Goal: Information Seeking & Learning: Find specific fact

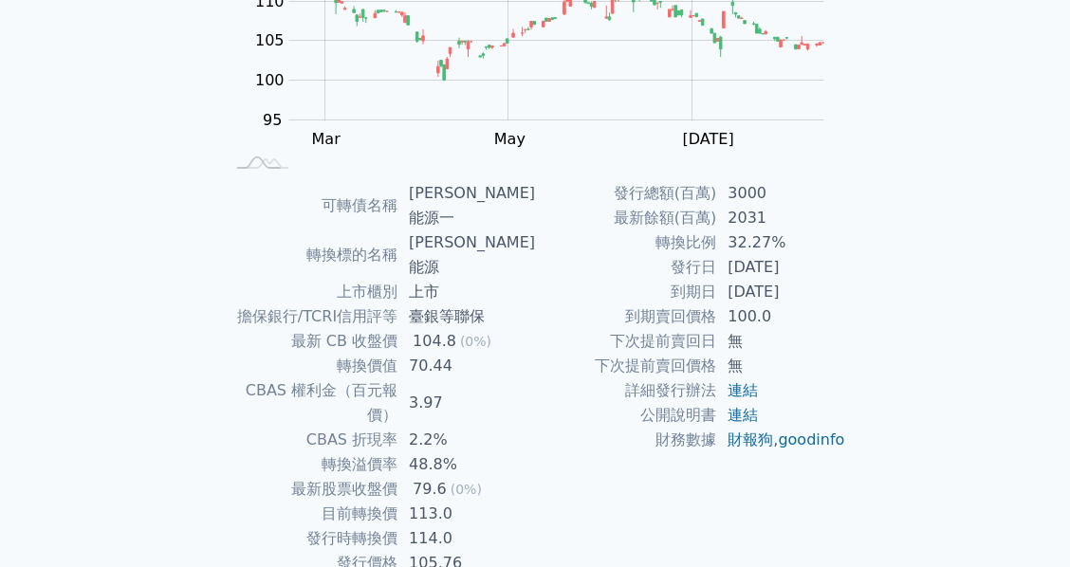
scroll to position [310, 0]
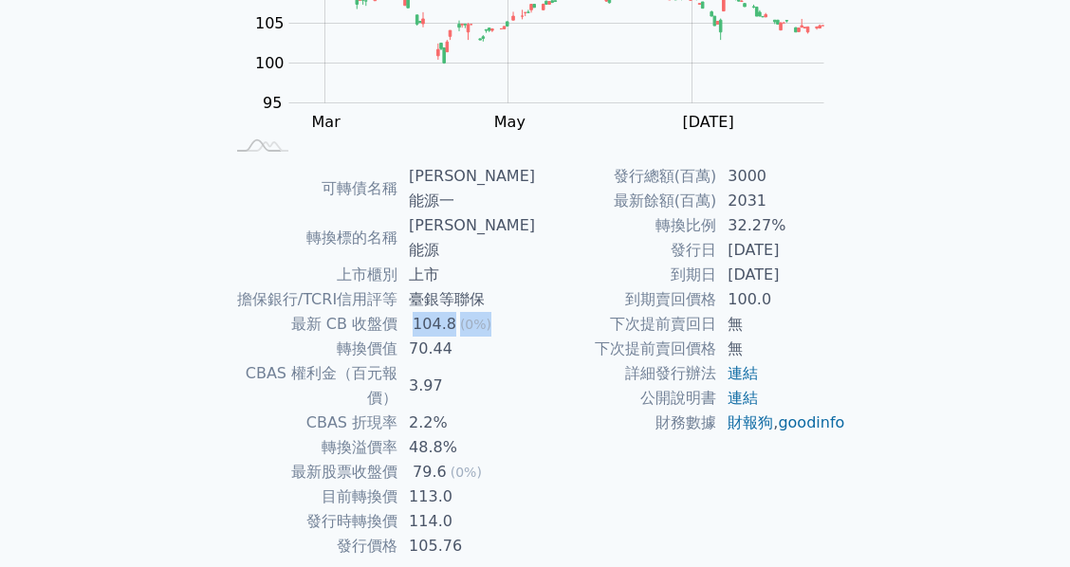
drag, startPoint x: 415, startPoint y: 279, endPoint x: 515, endPoint y: 278, distance: 100.6
click at [515, 312] on td "104.8 (0%)" at bounding box center [466, 324] width 138 height 25
click at [890, 282] on div "可轉債列表 › 68061 [PERSON_NAME]能源一 68061 [PERSON_NAME]能源一 可轉債詳細資訊 Zoom Out 100 85 9…" at bounding box center [535, 188] width 729 height 907
drag, startPoint x: 652, startPoint y: 303, endPoint x: 770, endPoint y: 307, distance: 118.7
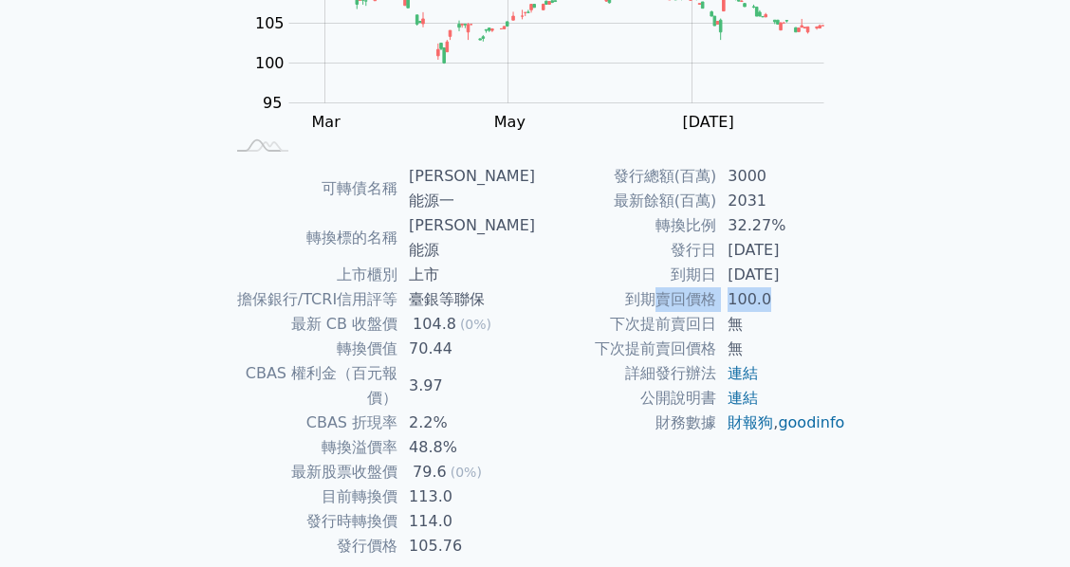
click at [770, 307] on tr "到期賣回價格 100.0" at bounding box center [690, 299] width 311 height 25
click at [770, 307] on td "100.0" at bounding box center [781, 299] width 130 height 25
drag, startPoint x: 631, startPoint y: 299, endPoint x: 788, endPoint y: 300, distance: 157.5
click at [788, 300] on tr "到期賣回價格 100.0" at bounding box center [690, 299] width 311 height 25
click at [788, 300] on td "100.0" at bounding box center [781, 299] width 130 height 25
